Goal: Task Accomplishment & Management: Use online tool/utility

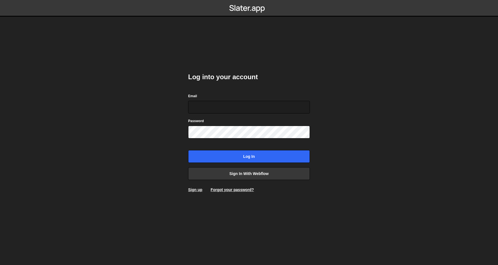
click at [304, 99] on div "Email" at bounding box center [249, 103] width 122 height 20
click at [295, 119] on div "Password" at bounding box center [249, 128] width 122 height 20
click at [298, 112] on input "Email" at bounding box center [249, 107] width 122 height 13
click at [249, 0] on com-1password-button at bounding box center [249, 0] width 0 height 0
type input "olav@crftd.nl"
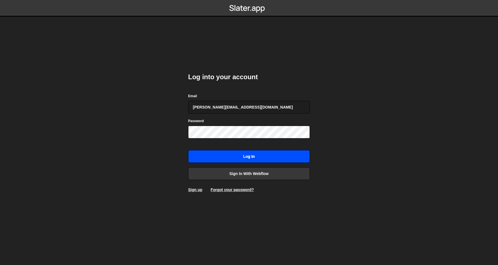
click at [233, 155] on input "Log in" at bounding box center [249, 156] width 122 height 13
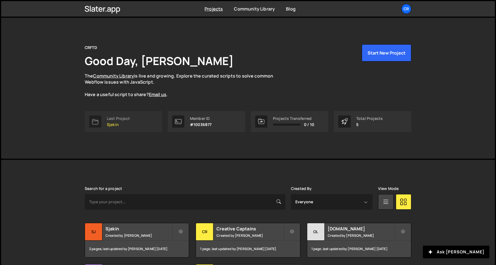
scroll to position [61, 0]
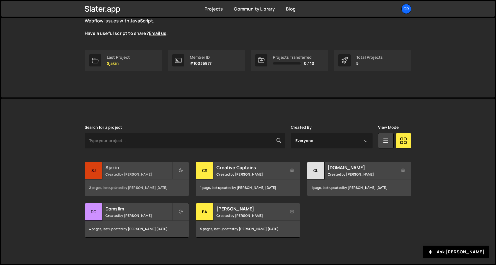
click at [151, 163] on div "Sjakin Created by Olav Sajtos" at bounding box center [137, 170] width 104 height 17
click at [149, 168] on h2 "Sjakin" at bounding box center [138, 167] width 67 height 6
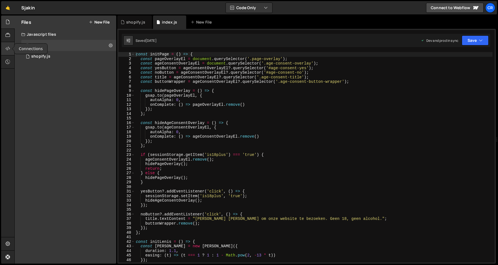
click at [9, 48] on icon at bounding box center [8, 48] width 4 height 6
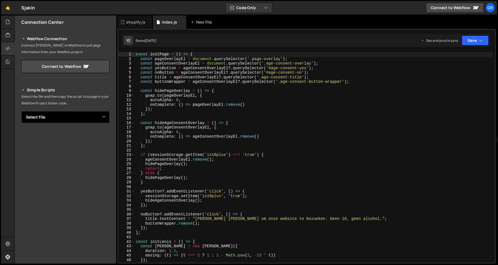
click at [56, 115] on select "Select File index.js shopify.js" at bounding box center [65, 117] width 88 height 12
select select "39281"
click at [21, 111] on select "Select File index.js shopify.js" at bounding box center [65, 117] width 88 height 12
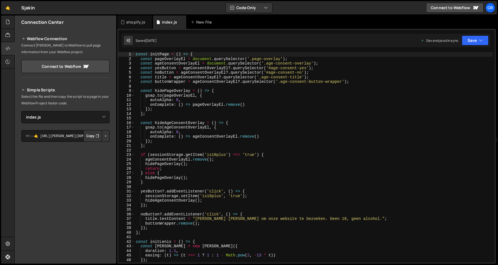
click at [89, 137] on button "Copy" at bounding box center [92, 136] width 19 height 12
click at [275, 84] on div "const initPage = ( ) => { const pageOverlayEl = document . querySelector ( '.pa…" at bounding box center [314, 161] width 358 height 219
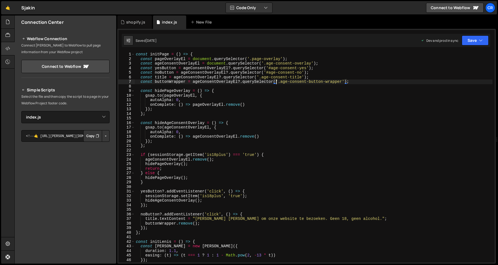
click at [278, 68] on div "const initPage = ( ) => { const pageOverlayEl = document . querySelector ( '.pa…" at bounding box center [314, 161] width 358 height 219
click at [280, 63] on div "const initPage = ( ) => { const pageOverlayEl = document . querySelector ( '.pa…" at bounding box center [314, 161] width 358 height 219
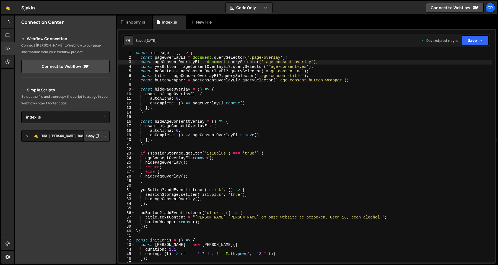
scroll to position [11, 0]
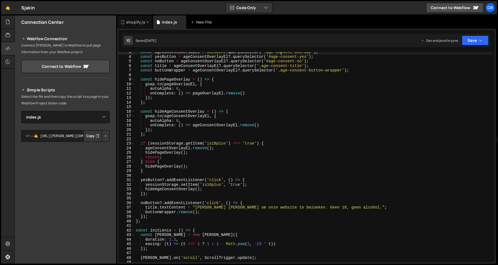
click at [133, 21] on div "shopify.js" at bounding box center [135, 22] width 19 height 6
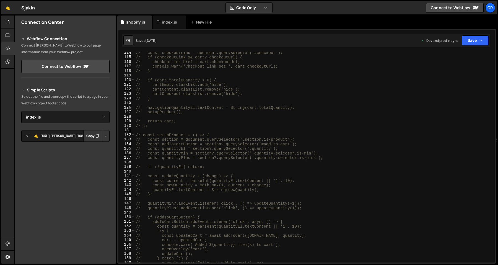
scroll to position [742, 0]
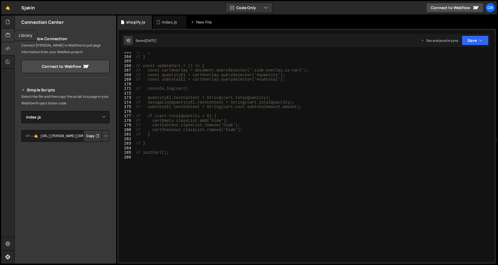
click at [7, 37] on icon at bounding box center [8, 35] width 4 height 6
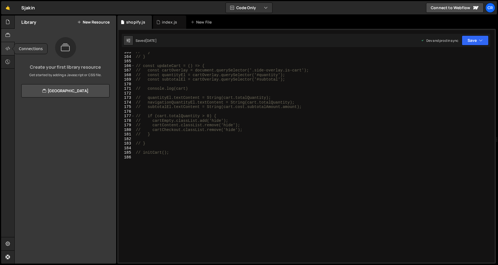
click at [7, 48] on icon at bounding box center [8, 48] width 4 height 6
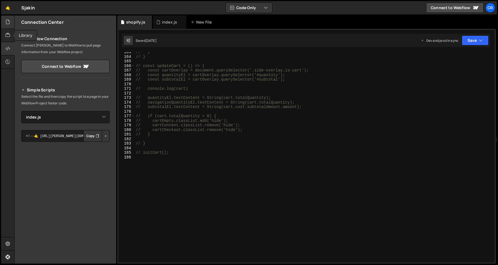
click at [8, 21] on icon at bounding box center [8, 22] width 4 height 6
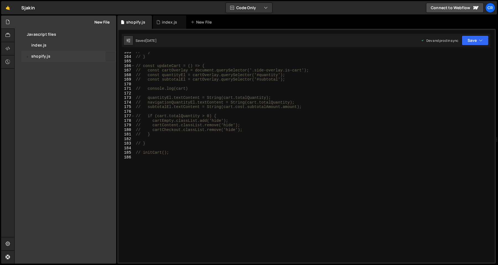
click at [111, 57] on icon at bounding box center [111, 56] width 4 height 5
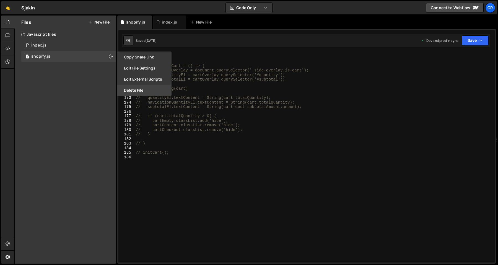
click at [138, 87] on button "Delete File" at bounding box center [144, 90] width 54 height 11
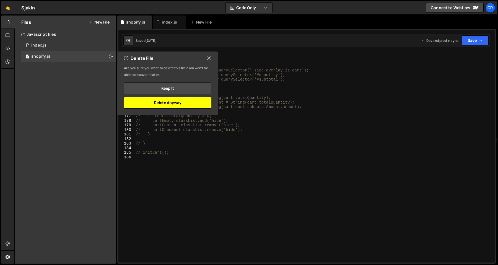
click at [190, 100] on button "Delete Anyway" at bounding box center [167, 103] width 87 height 12
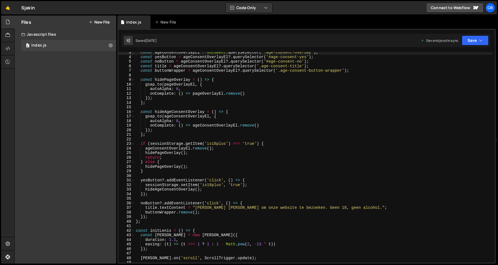
scroll to position [0, 0]
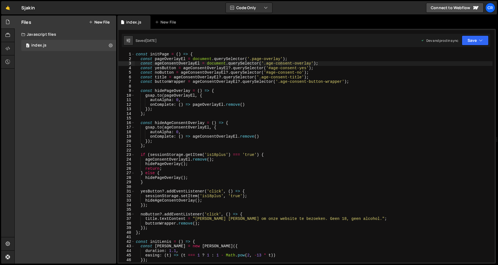
click at [206, 81] on div "const initPage = ( ) => { const pageOverlayEl = document . querySelector ( '.pa…" at bounding box center [314, 161] width 358 height 219
click at [218, 69] on div "const initPage = ( ) => { const pageOverlayEl = document . querySelector ( '.pa…" at bounding box center [314, 161] width 358 height 219
click at [225, 62] on div "const initPage = ( ) => { const pageOverlayEl = document . querySelector ( '.pa…" at bounding box center [314, 161] width 358 height 219
click at [229, 59] on div "const initPage = ( ) => { const pageOverlayEl = document . querySelector ( '.pa…" at bounding box center [314, 161] width 358 height 219
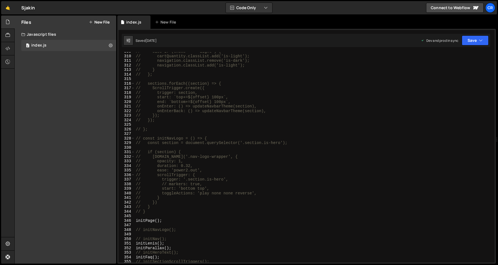
scroll to position [1413, 0]
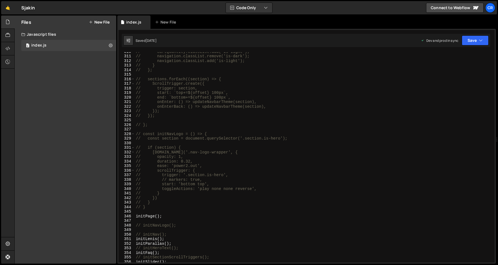
click at [189, 206] on div "// cartQuantity.classList.add('is-light'); // navigation.classList.remove('is-d…" at bounding box center [314, 158] width 358 height 219
click at [182, 206] on div "// cartQuantity.classList.add('is-light'); // navigation.classList.remove('is-d…" at bounding box center [314, 158] width 358 height 219
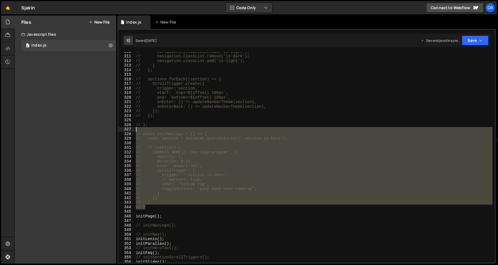
drag, startPoint x: 178, startPoint y: 207, endPoint x: 177, endPoint y: 127, distance: 79.9
click at [177, 127] on div "// cartQuantity.classList.add('is-light'); // navigation.classList.remove('is-d…" at bounding box center [314, 158] width 358 height 219
type textarea "// const initNavLogo = () => {"
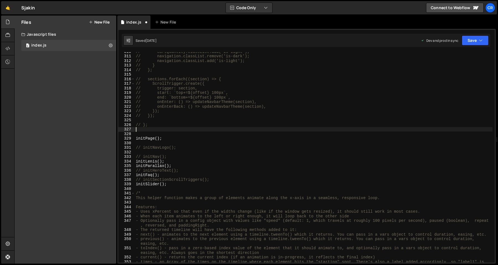
click at [190, 153] on div "// cartQuantity.classList.add('is-light'); // navigation.classList.remove('is-d…" at bounding box center [314, 161] width 358 height 224
click at [198, 147] on div "// cartQuantity.classList.add('is-light'); // navigation.classList.remove('is-d…" at bounding box center [314, 161] width 358 height 224
type textarea "// initNavLogo();"
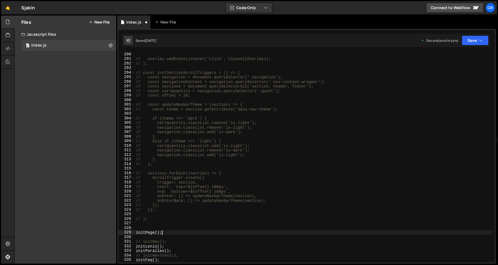
scroll to position [1290, 0]
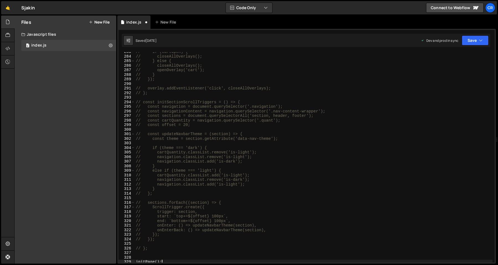
click at [193, 104] on div "// if (cartOpen) { // closeAllOverlays(); // } else { // closeAllOverlays(); //…" at bounding box center [314, 159] width 358 height 219
type textarea "// const initSectionScrollTriggers = () => {"
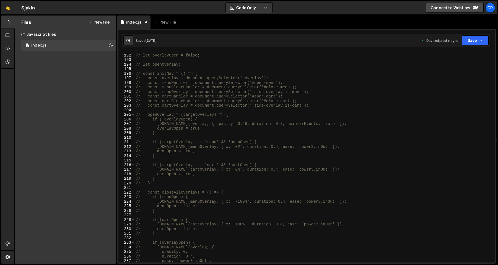
scroll to position [856, 0]
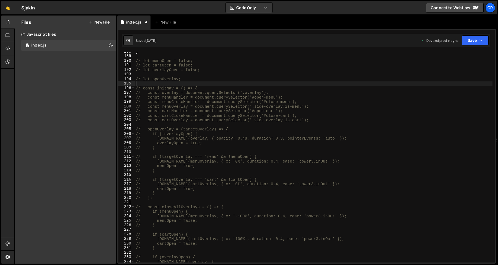
click at [194, 85] on div "} // let menuOpen = false; // let cartOpen = false; // let overlayOpen = false;…" at bounding box center [314, 158] width 358 height 219
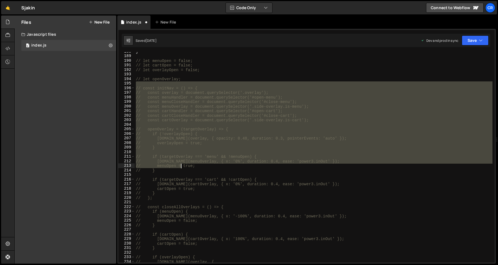
drag, startPoint x: 195, startPoint y: 83, endPoint x: 181, endPoint y: 167, distance: 85.2
click at [181, 167] on div "} // let menuOpen = false; // let cartOpen = false; // let overlayOpen = false;…" at bounding box center [314, 158] width 358 height 219
type textarea "// [DOMAIN_NAME](menuOverlay, { x: '0%', duration: 0.4, ease: 'power3.inOut' })…"
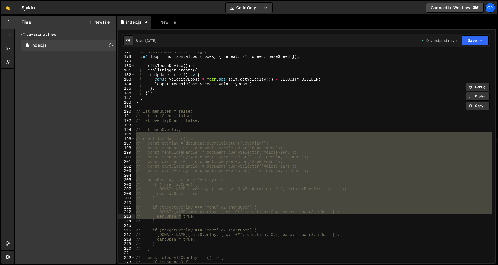
scroll to position [805, 0]
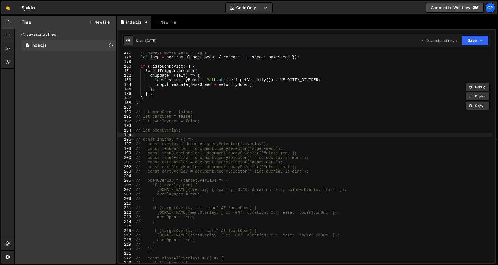
type textarea "// let openOverlay;"
type textarea "// let menuOpen = false;"
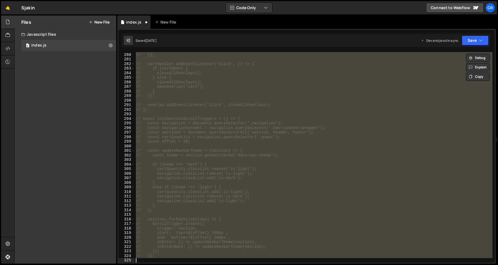
type textarea "// };"
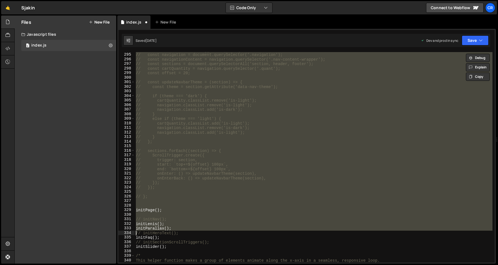
type textarea "initPage();"
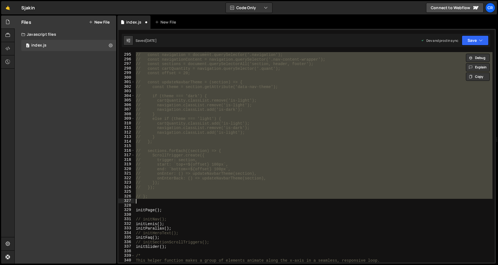
type textarea "// };"
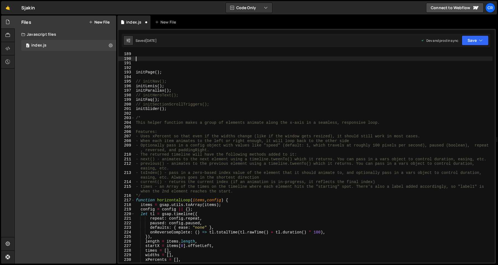
scroll to position [853, 0]
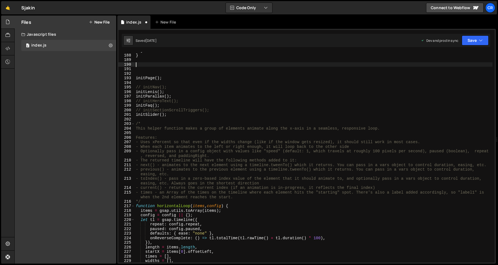
click at [185, 88] on div "} } initPage ( ) ; // initNav(); initLenis ( ) ; initParallax ( ) ; // initHero…" at bounding box center [314, 157] width 358 height 219
type textarea "// initNav();"
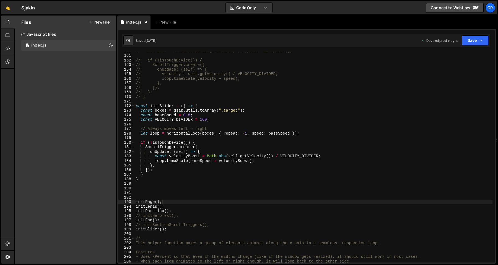
scroll to position [724, 0]
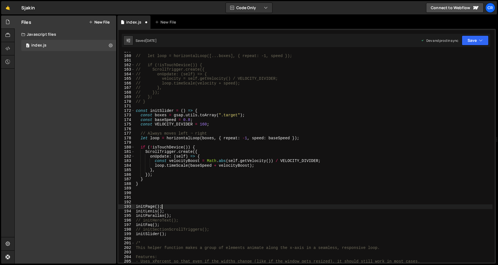
click at [203, 110] on div "// let loop = horizontalLoop([...boxes], { repeat: -1, speed }); // if (!isTouc…" at bounding box center [314, 158] width 358 height 219
type textarea "const initSlider = () => {"
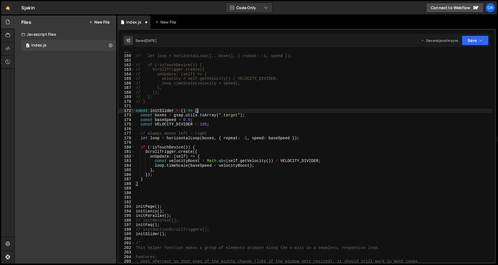
click at [210, 105] on div "// let loop = horizontalLoop([...boxes], { repeat: -1, speed }); // if (!isTouc…" at bounding box center [314, 158] width 358 height 219
click at [222, 137] on div "// let loop = horizontalLoop([...boxes], { repeat: -1, speed }); // if (!isTouc…" at bounding box center [314, 158] width 358 height 219
click at [224, 132] on div "// let loop = horizontalLoop([...boxes], { repeat: -1, speed }); // if (!isTouc…" at bounding box center [314, 158] width 358 height 219
type textarea "// Always moves left ➝ right"
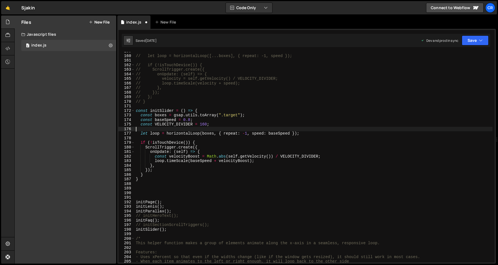
click at [220, 154] on div "// let loop = horizontalLoop([...boxes], { repeat: -1, speed }); // if (!isTouc…" at bounding box center [314, 161] width 358 height 224
click at [218, 175] on div "// let loop = horizontalLoop([...boxes], { repeat: -1, speed }); // if (!isTouc…" at bounding box center [314, 161] width 358 height 224
type textarea "}"
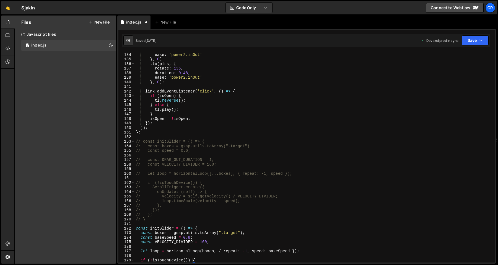
scroll to position [645, 0]
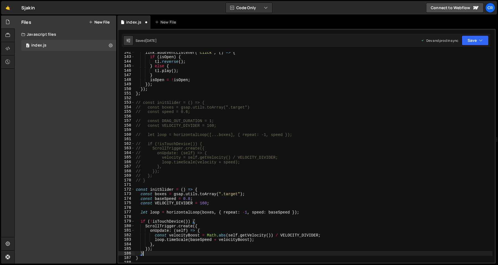
click at [219, 96] on div "link . addEventListener ( 'click' , ( ) => { if ( isOpen ) { tl . reverse ( ) ;…" at bounding box center [314, 159] width 358 height 219
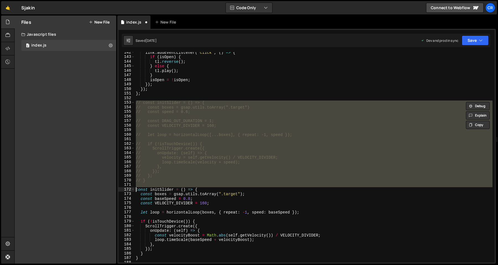
type textarea "// }"
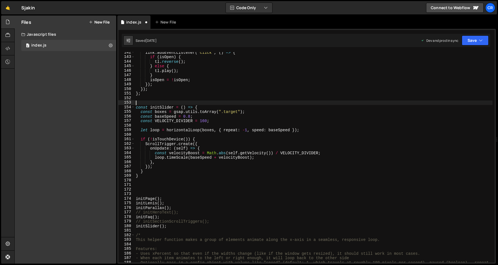
click at [172, 188] on div "link . addEventListener ( 'click' , ( ) => { if ( isOpen ) { tl . reverse ( ) ;…" at bounding box center [314, 162] width 358 height 224
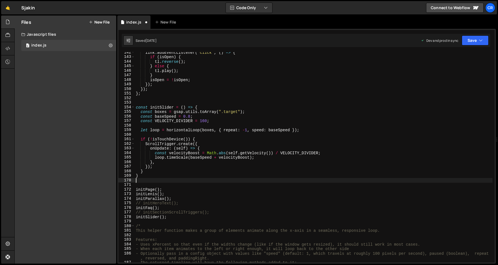
type textarea "}"
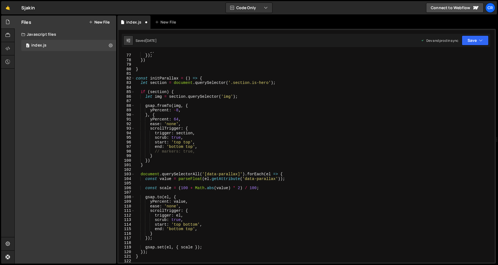
scroll to position [337, 0]
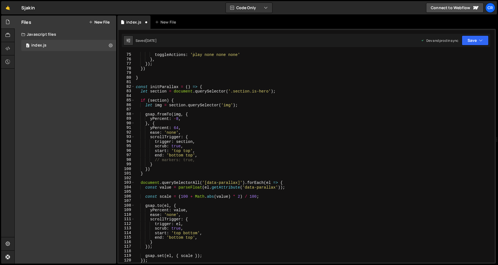
click at [189, 96] on div "start : 'top 75%' , toggleActions : 'play none none none' } , }) ; }) } const i…" at bounding box center [314, 157] width 358 height 219
click at [195, 150] on div "start : 'top 75%' , toggleActions : 'play none none none' } , }) ; }) } const i…" at bounding box center [314, 157] width 358 height 219
click at [210, 160] on div "start : 'top 75%' , toggleActions : 'play none none none' } , }) ; }) } const i…" at bounding box center [314, 157] width 358 height 219
type textarea "// markers: true,"
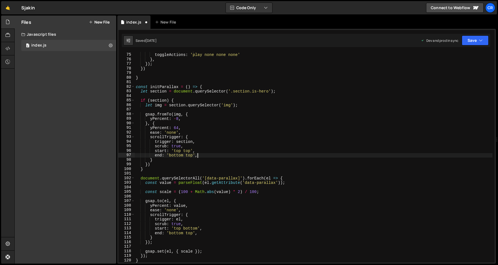
click at [220, 99] on div "start : 'top 75%' , toggleActions : 'play none none none' } , }) ; }) } const i…" at bounding box center [314, 157] width 358 height 219
type textarea "if (section) {"
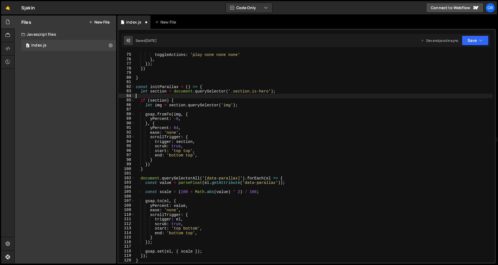
click at [224, 96] on div "start : 'top 75%' , toggleActions : 'play none none none' } , }) ; }) } const i…" at bounding box center [314, 157] width 358 height 219
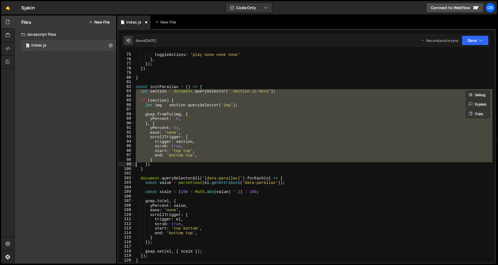
type textarea "}) }"
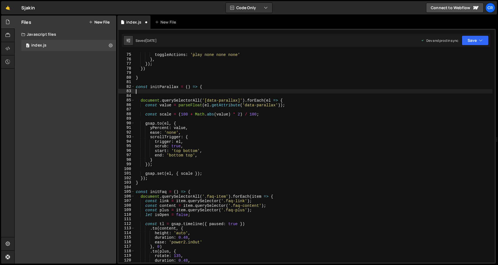
type textarea "const initParallax = () => {"
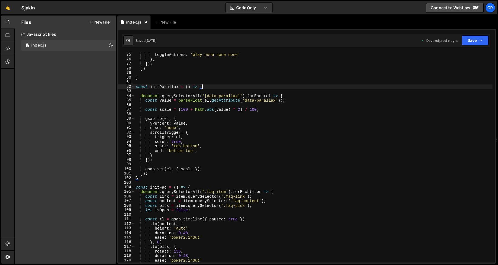
type textarea "const initParallax = () => {"
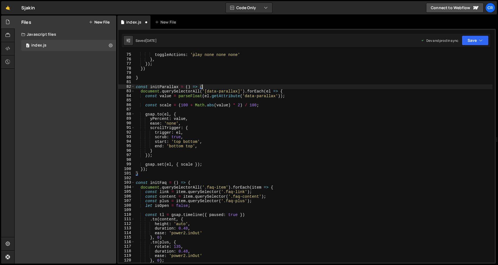
click at [236, 80] on div "start : 'top 75%' , toggleActions : 'play none none none' } , }) ; }) } const i…" at bounding box center [314, 157] width 358 height 219
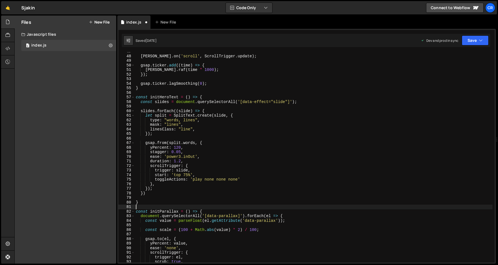
scroll to position [200, 0]
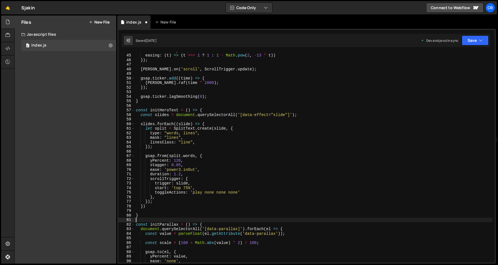
click at [229, 115] on div "duration : 1.1 , easing : ( t ) => ( t === 1 ? 1 : 1 - Math . pow ( 2 , - 13 * …" at bounding box center [314, 157] width 358 height 219
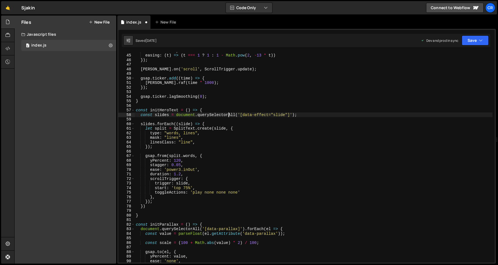
click at [245, 110] on div "duration : 1.1 , easing : ( t ) => ( t === 1 ? 1 : 1 - Math . pow ( 2 , - 13 * …" at bounding box center [314, 157] width 358 height 219
click at [250, 114] on div "duration : 1.1 , easing : ( t ) => ( t === 1 ? 1 : 1 - Math . pow ( 2 , - 13 * …" at bounding box center [314, 157] width 358 height 219
type textarea "const slides = document.querySelectorAll('[data-effect="slide"]');"
click at [250, 120] on div "duration : 1.1 , easing : ( t ) => ( t === 1 ? 1 : 1 - Math . pow ( 2 , - 13 * …" at bounding box center [314, 157] width 358 height 219
click at [250, 128] on div "duration : 1.1 , easing : ( t ) => ( t === 1 ? 1 : 1 - Math . pow ( 2 , - 13 * …" at bounding box center [314, 157] width 358 height 219
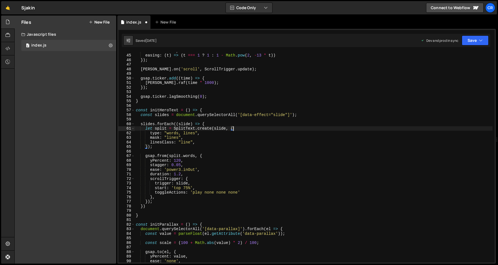
click at [250, 133] on div "duration : 1.1 , easing : ( t ) => ( t === 1 ? 1 : 1 - Math . pow ( 2 , - 13 * …" at bounding box center [314, 157] width 358 height 219
click at [250, 138] on div "duration : 1.1 , easing : ( t ) => ( t === 1 ? 1 : 1 - Math . pow ( 2 , - 13 * …" at bounding box center [314, 157] width 358 height 219
click at [250, 145] on div "duration : 1.1 , easing : ( t ) => ( t === 1 ? 1 : 1 - Math . pow ( 2 , - 13 * …" at bounding box center [314, 157] width 358 height 219
click at [250, 156] on div "duration : 1.1 , easing : ( t ) => ( t === 1 ? 1 : 1 - Math . pow ( 2 , - 13 * …" at bounding box center [314, 157] width 358 height 219
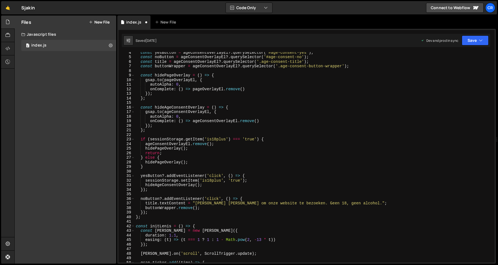
scroll to position [0, 0]
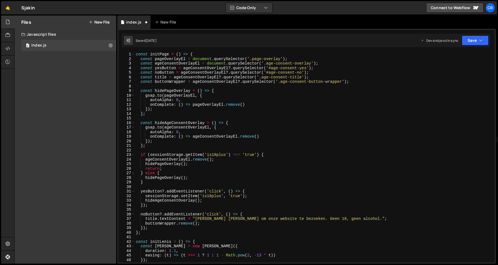
click at [206, 234] on div "const initPage = ( ) => { const pageOverlayEl = document . querySelector ( '.pa…" at bounding box center [314, 161] width 358 height 219
type textarea "const initPage = () => { const pageOverlayEl = document.querySelector('.page-ov…"
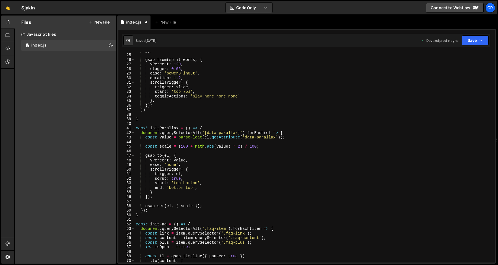
scroll to position [98, 0]
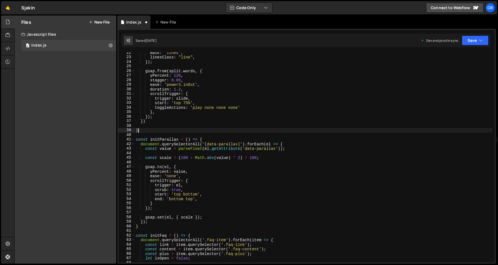
click at [202, 131] on div "mask : "lines" , linesClass : "line" , }) ; gsap . from ( split . words , { yPe…" at bounding box center [314, 159] width 358 height 219
type textarea "}"
click at [206, 126] on div "mask : "lines" , linesClass : "line" , }) ; gsap . from ( split . words , { yPe…" at bounding box center [314, 159] width 358 height 219
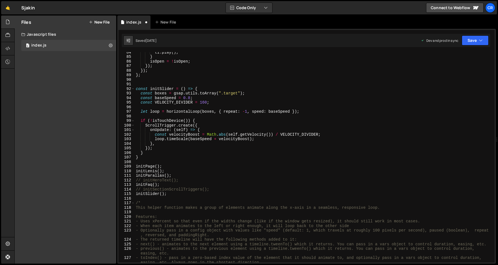
scroll to position [381, 0]
click at [196, 186] on div "tl . play ( ) ; } isOpen = ! isOpen ; }) ; }) ; } ; const initSlider = ( ) => {…" at bounding box center [314, 159] width 358 height 219
click at [201, 182] on div "tl . play ( ) ; } isOpen = ! isOpen ; }) ; }) ; } ; const initSlider = ( ) => {…" at bounding box center [314, 159] width 358 height 219
click at [204, 178] on div "tl . play ( ) ; } isOpen = ! isOpen ; }) ; }) ; } ; const initSlider = ( ) => {…" at bounding box center [314, 159] width 358 height 219
click at [214, 188] on div "tl . play ( ) ; } isOpen = ! isOpen ; }) ; }) ; } ; const initSlider = ( ) => {…" at bounding box center [314, 159] width 358 height 219
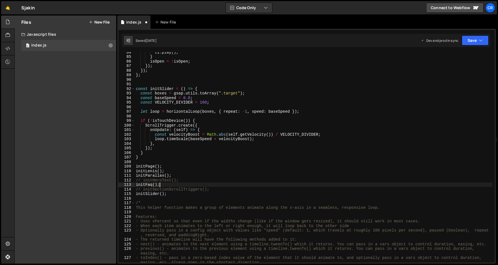
type textarea "// initSectionScrollTriggers();"
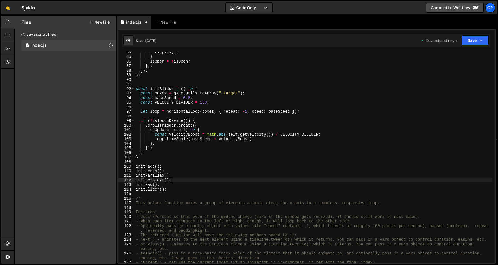
click at [220, 173] on div "tl . play ( ) ; } isOpen = ! isOpen ; }) ; }) ; } ; const initSlider = ( ) => {…" at bounding box center [314, 162] width 358 height 224
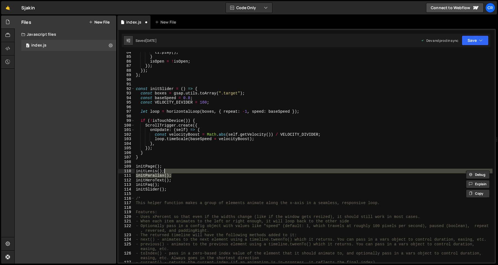
click at [223, 167] on div "tl . play ( ) ; } isOpen = ! isOpen ; }) ; }) ; } ; const initSlider = ( ) => {…" at bounding box center [314, 162] width 358 height 224
type textarea "initPage();"
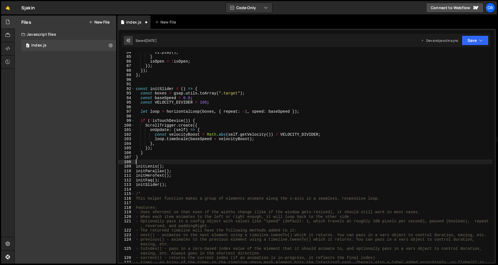
click at [218, 165] on div "tl . play ( ) ; } isOpen = ! isOpen ; }) ; }) ; } ; const initSlider = ( ) => {…" at bounding box center [314, 162] width 358 height 224
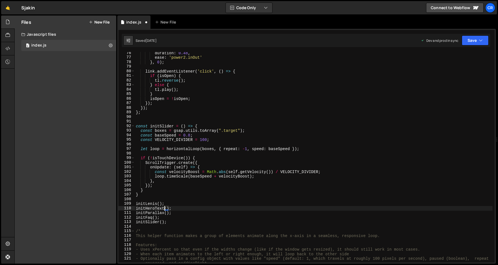
scroll to position [389, 0]
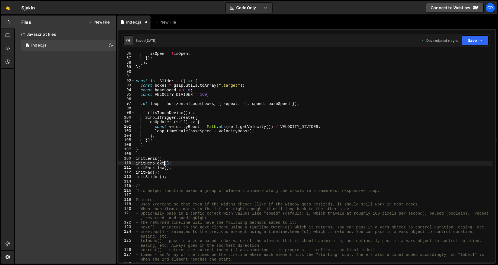
click at [198, 176] on div "isOpen = ! isOpen ; }) ; }) ; } ; const initSlider = ( ) => { const boxes = gsa…" at bounding box center [314, 160] width 358 height 219
type textarea "initSlider();"
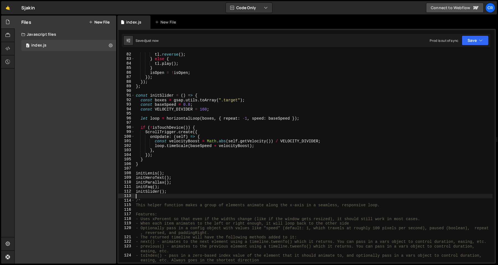
scroll to position [285, 0]
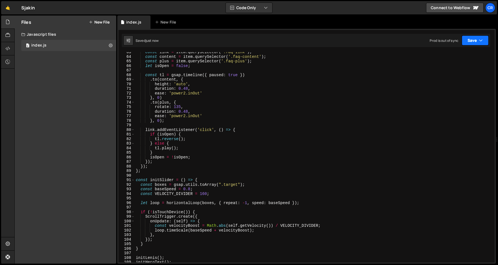
click at [482, 45] on button "Save" at bounding box center [475, 40] width 27 height 10
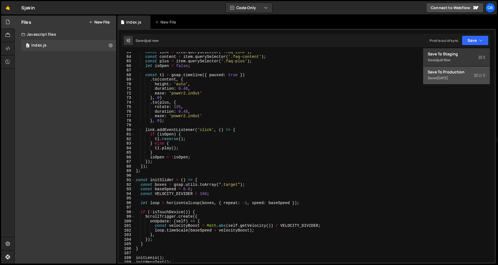
click at [466, 79] on div "Saved [DATE]" at bounding box center [457, 78] width 58 height 7
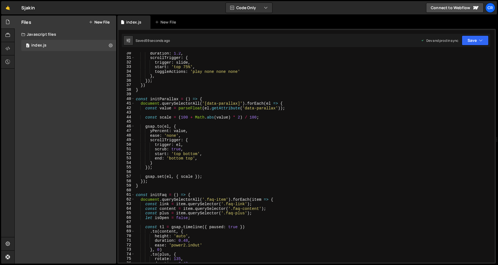
scroll to position [0, 0]
